Goal: Find specific page/section: Find specific page/section

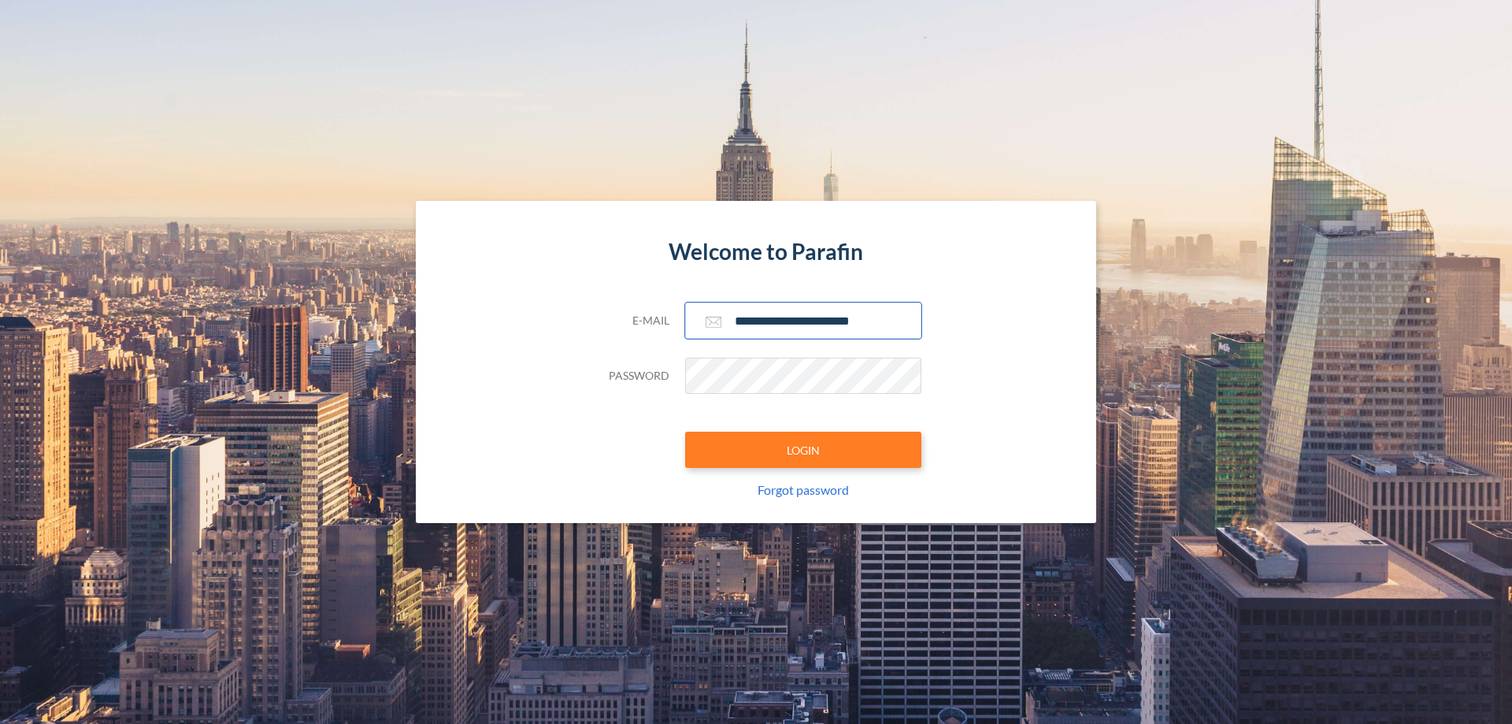
type input "**********"
click at [803, 450] on button "LOGIN" at bounding box center [803, 450] width 236 height 36
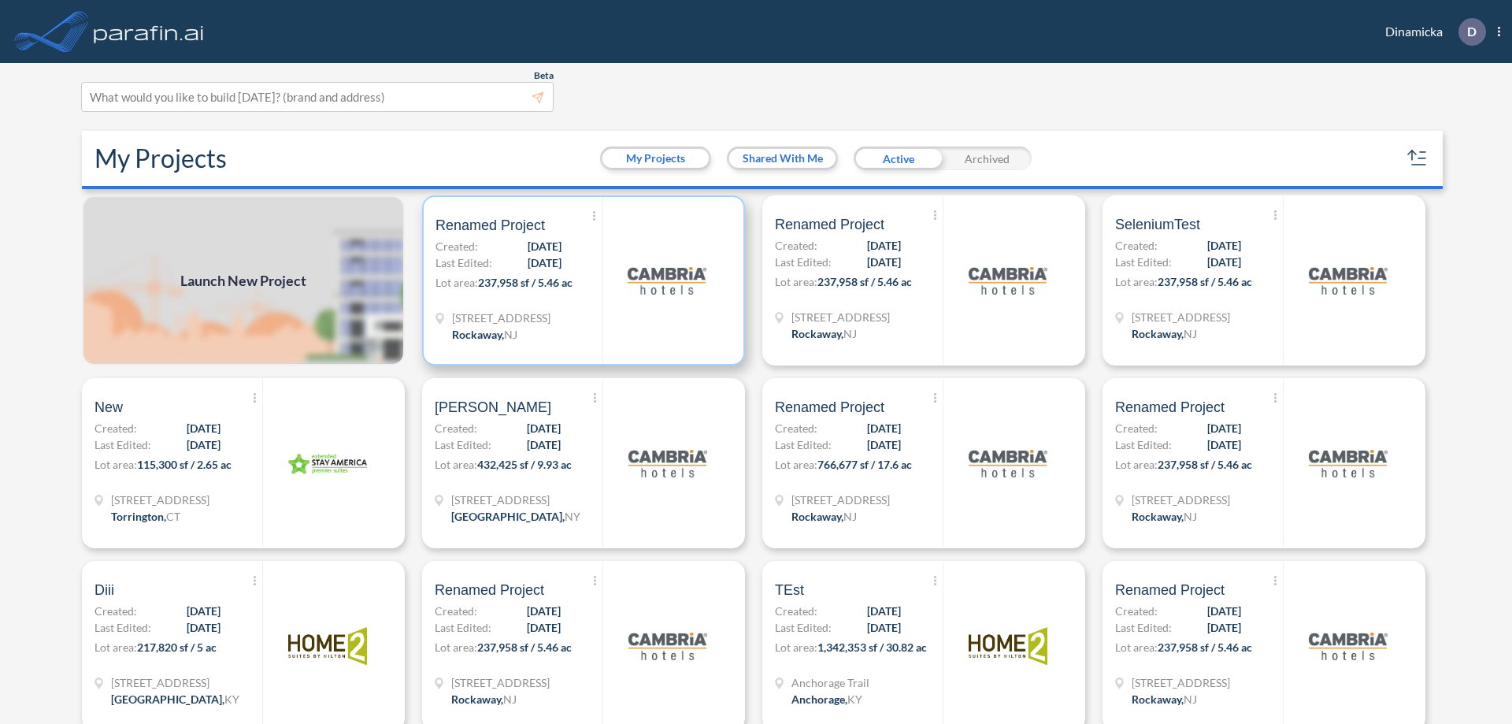
scroll to position [4, 0]
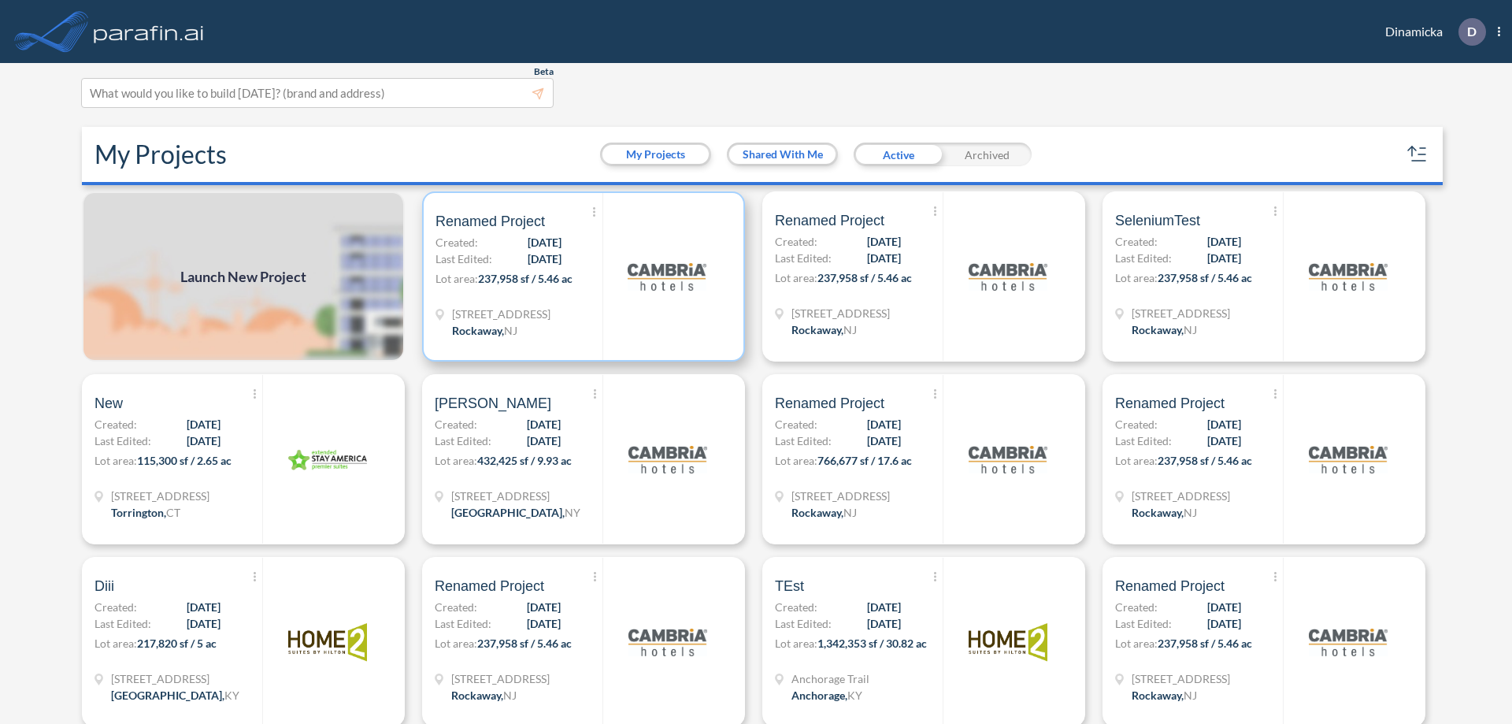
click at [580, 276] on p "Lot area: 237,958 sf / 5.46 ac" at bounding box center [519, 281] width 167 height 23
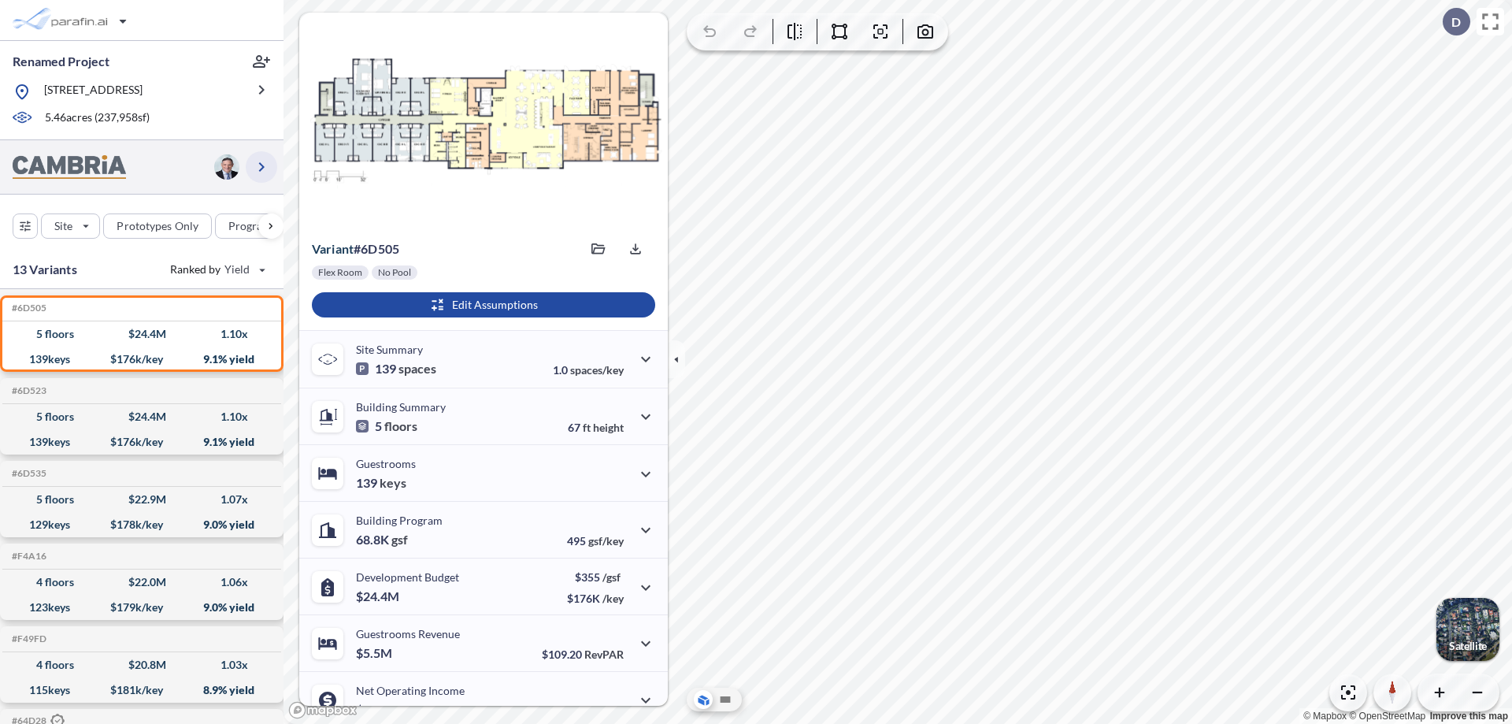
click at [261, 166] on icon "button" at bounding box center [261, 167] width 19 height 19
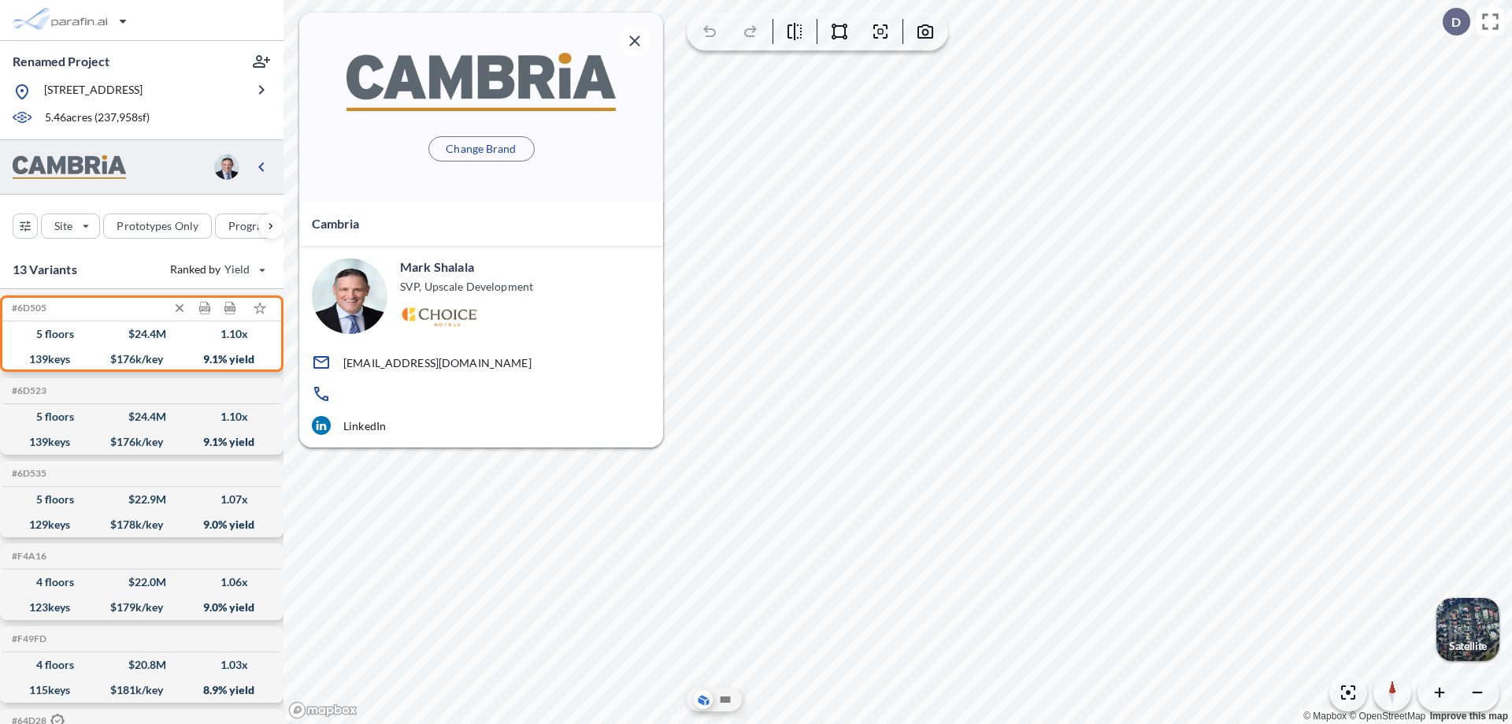
scroll to position [6, 0]
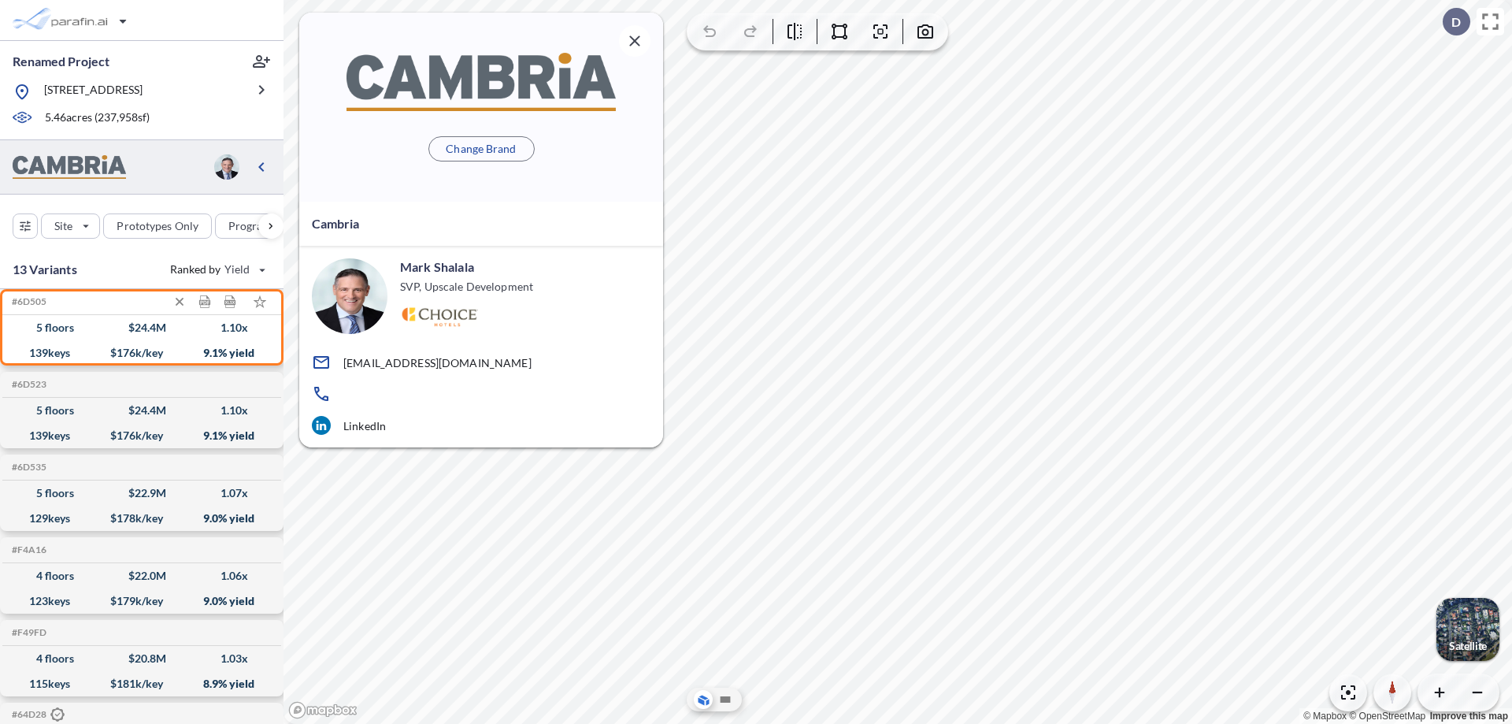
click at [142, 328] on div "$ 24.4 M" at bounding box center [147, 328] width 38 height 0
